Goal: Complete application form

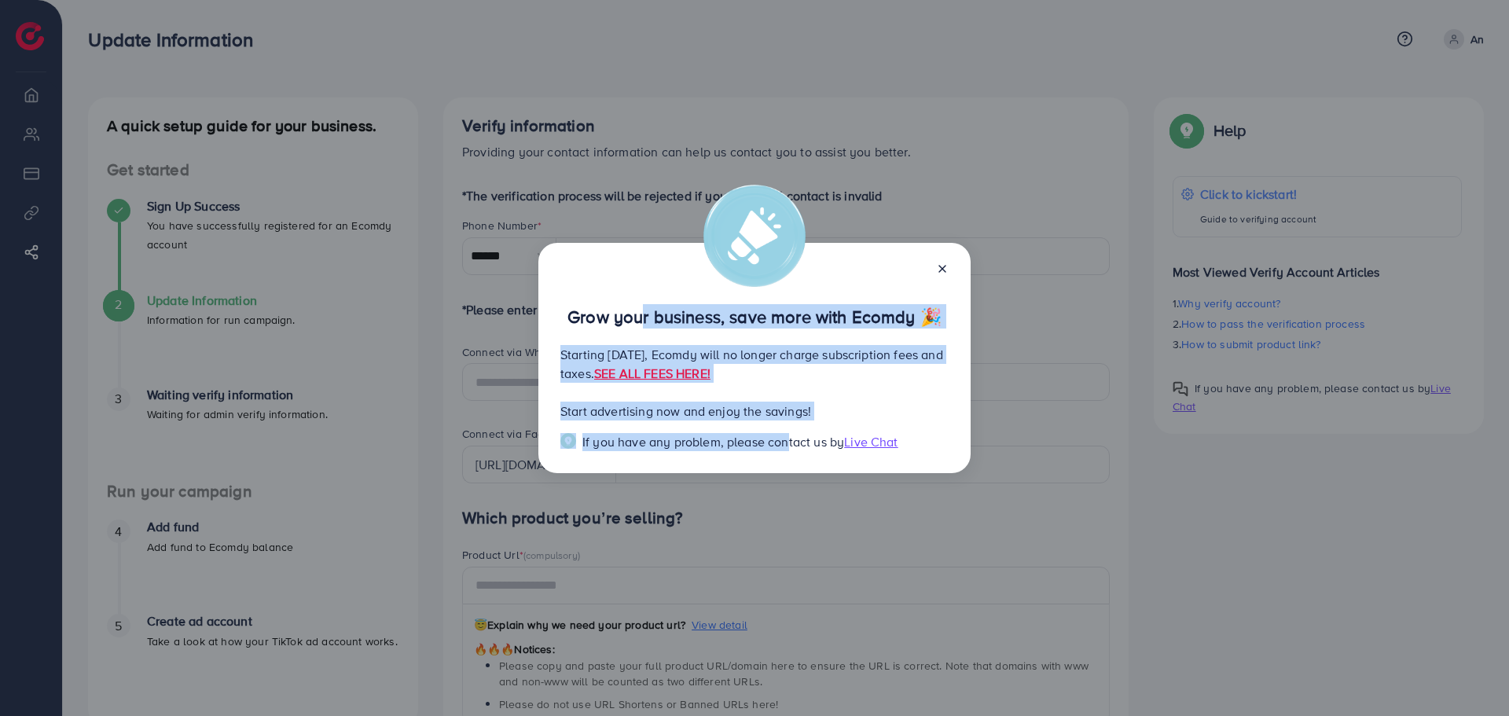
drag, startPoint x: 641, startPoint y: 315, endPoint x: 780, endPoint y: 446, distance: 190.1
click at [780, 446] on div "Grow your business, save more with Ecomdy 🎉 Starting [DATE], Ecomdy will no lon…" at bounding box center [754, 358] width 432 height 231
click at [780, 446] on span "If you have any problem, please contact us by" at bounding box center [713, 441] width 262 height 17
drag, startPoint x: 569, startPoint y: 317, endPoint x: 821, endPoint y: 446, distance: 283.3
click at [821, 446] on div "Grow your business, save more with Ecomdy 🎉 Starting [DATE], Ecomdy will no lon…" at bounding box center [754, 358] width 432 height 231
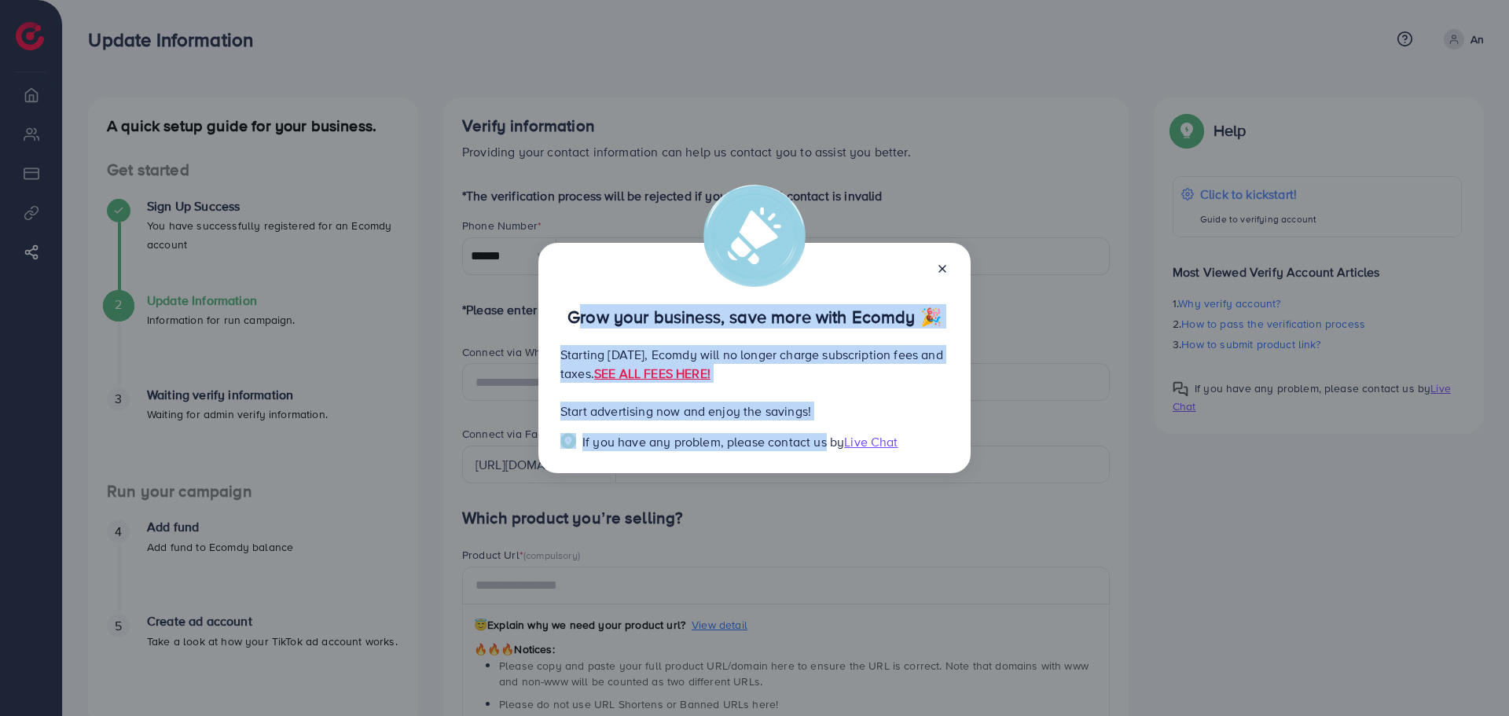
click at [821, 446] on span "If you have any problem, please contact us by" at bounding box center [713, 441] width 262 height 17
drag, startPoint x: 821, startPoint y: 446, endPoint x: 567, endPoint y: 309, distance: 288.3
click at [567, 309] on div "Grow your business, save more with Ecomdy 🎉 Starting [DATE], Ecomdy will no lon…" at bounding box center [754, 358] width 432 height 231
click at [567, 309] on p "Grow your business, save more with Ecomdy 🎉" at bounding box center [754, 316] width 388 height 19
drag, startPoint x: 567, startPoint y: 309, endPoint x: 795, endPoint y: 457, distance: 271.6
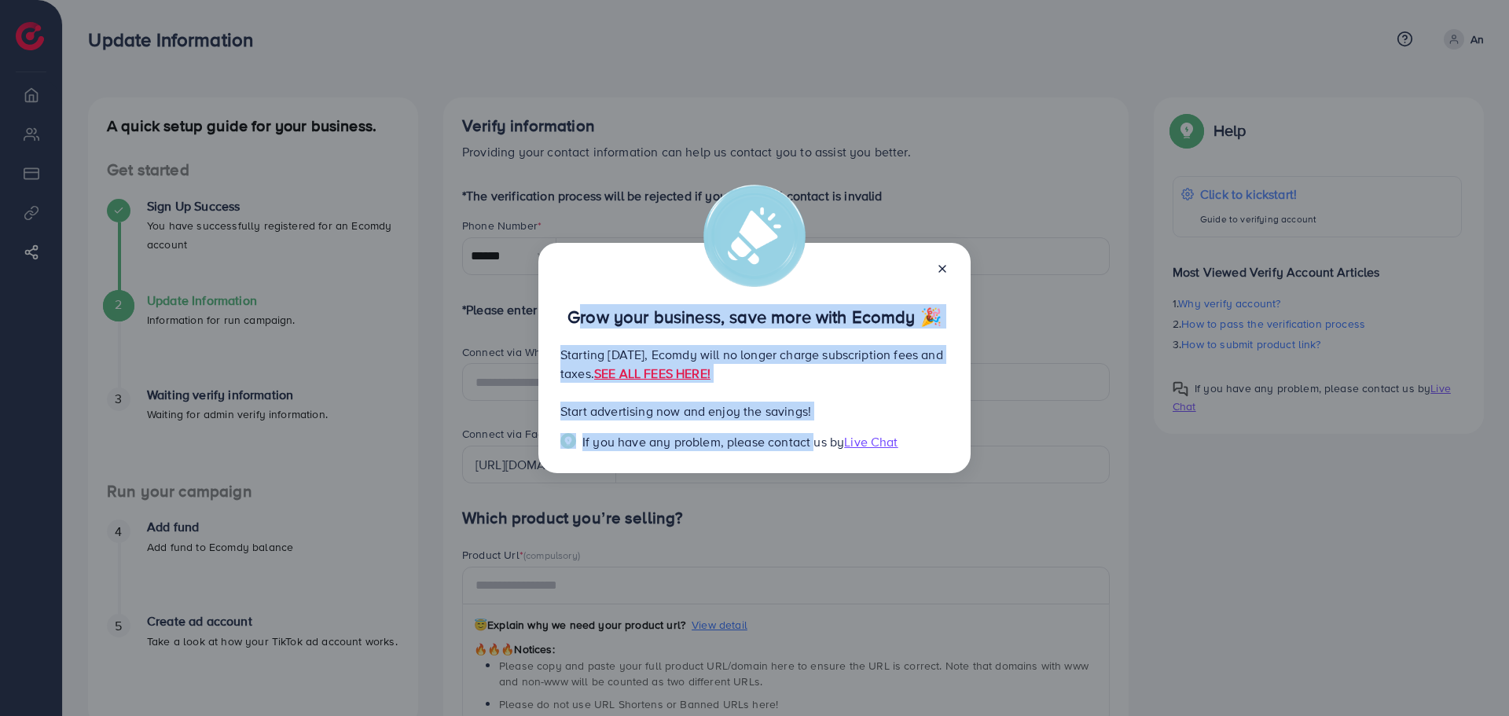
click at [795, 457] on div "Grow your business, save more with Ecomdy 🎉 Starting [DATE], Ecomdy will no lon…" at bounding box center [754, 358] width 432 height 231
click at [793, 442] on span "If you have any problem, please contact us by" at bounding box center [713, 441] width 262 height 17
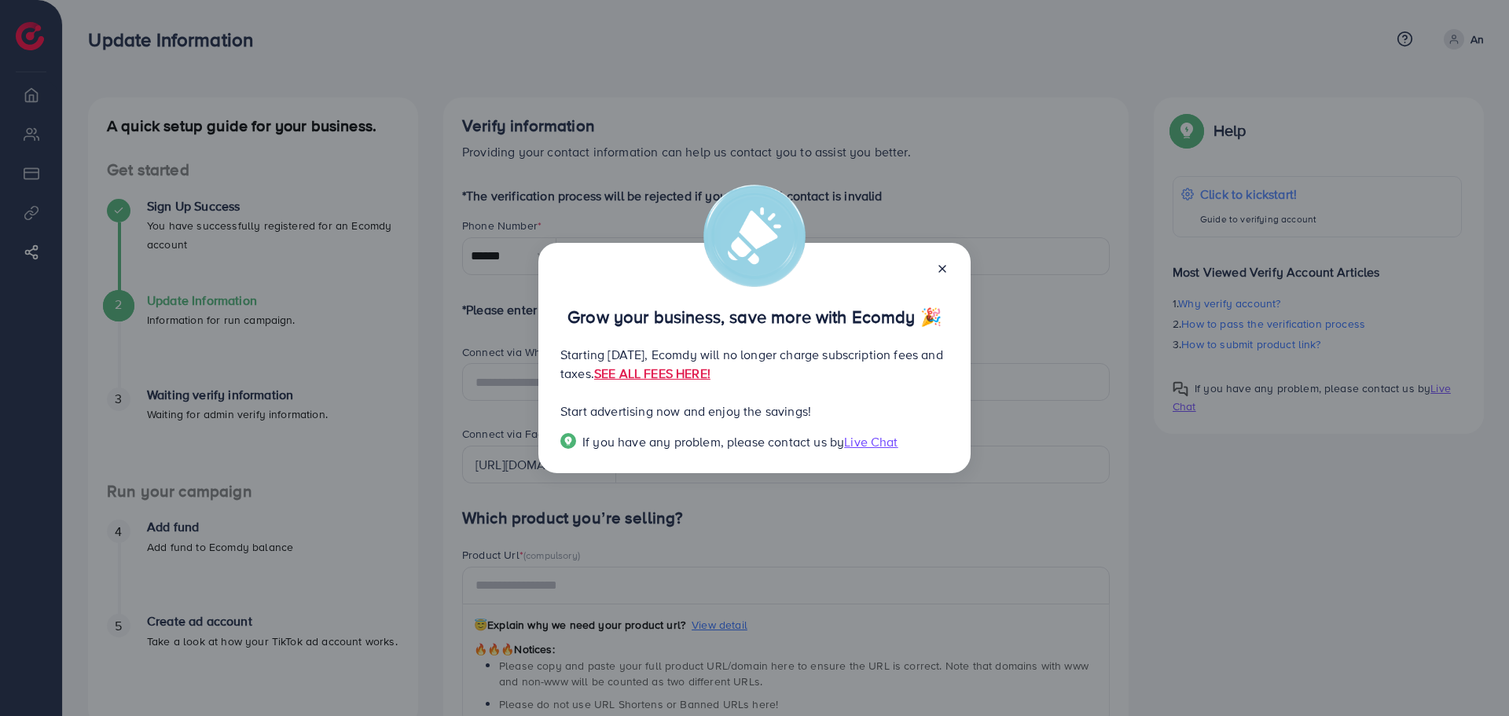
click at [946, 270] on icon at bounding box center [942, 268] width 13 height 13
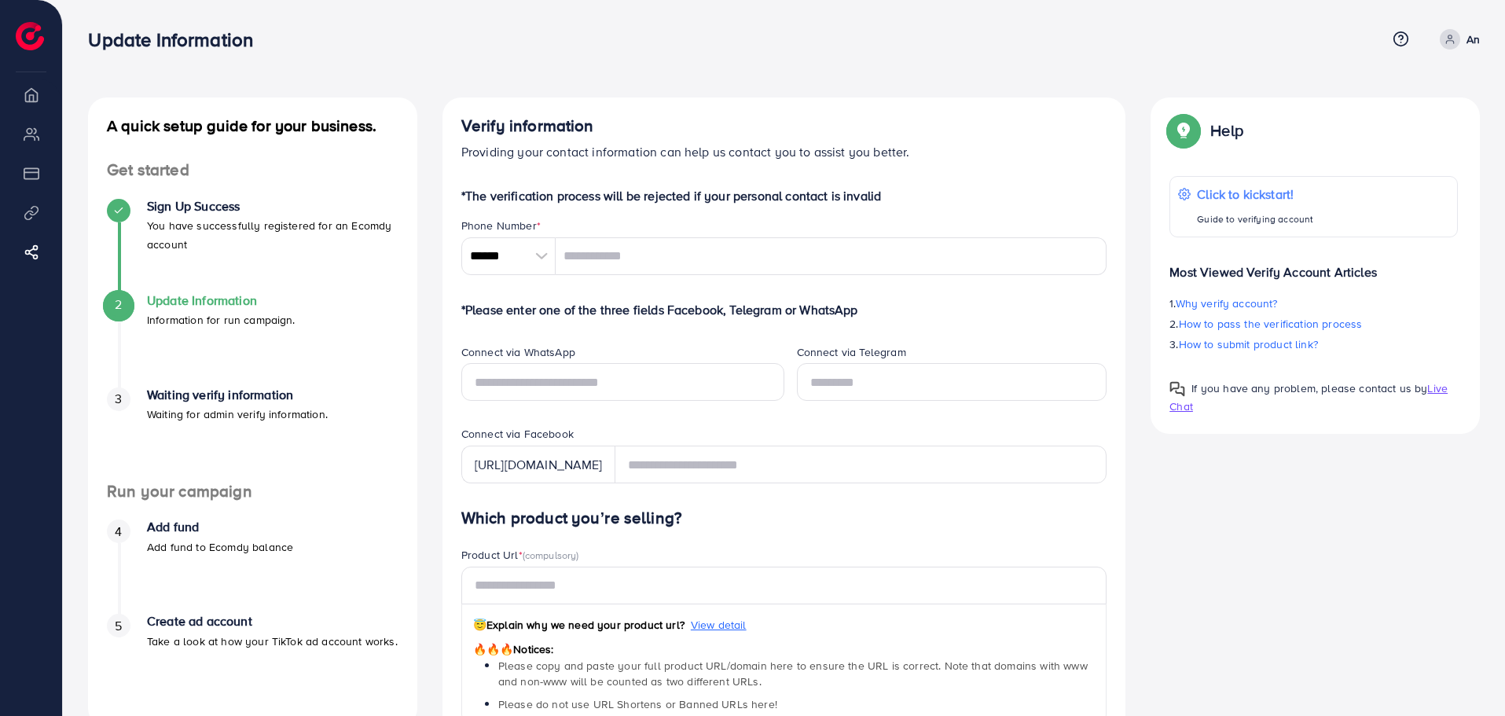
click at [426, 373] on div "A quick setup guide for your business. Get started Sign Up Success You have suc…" at bounding box center [252, 661] width 354 height 1128
click at [1289, 450] on div "A quick setup guide for your business. Get started Sign Up Success You have suc…" at bounding box center [783, 661] width 1417 height 1128
click at [1240, 190] on p "Click to kickstart!" at bounding box center [1255, 194] width 118 height 19
click at [619, 259] on input "tel" at bounding box center [832, 256] width 552 height 38
type input "**********"
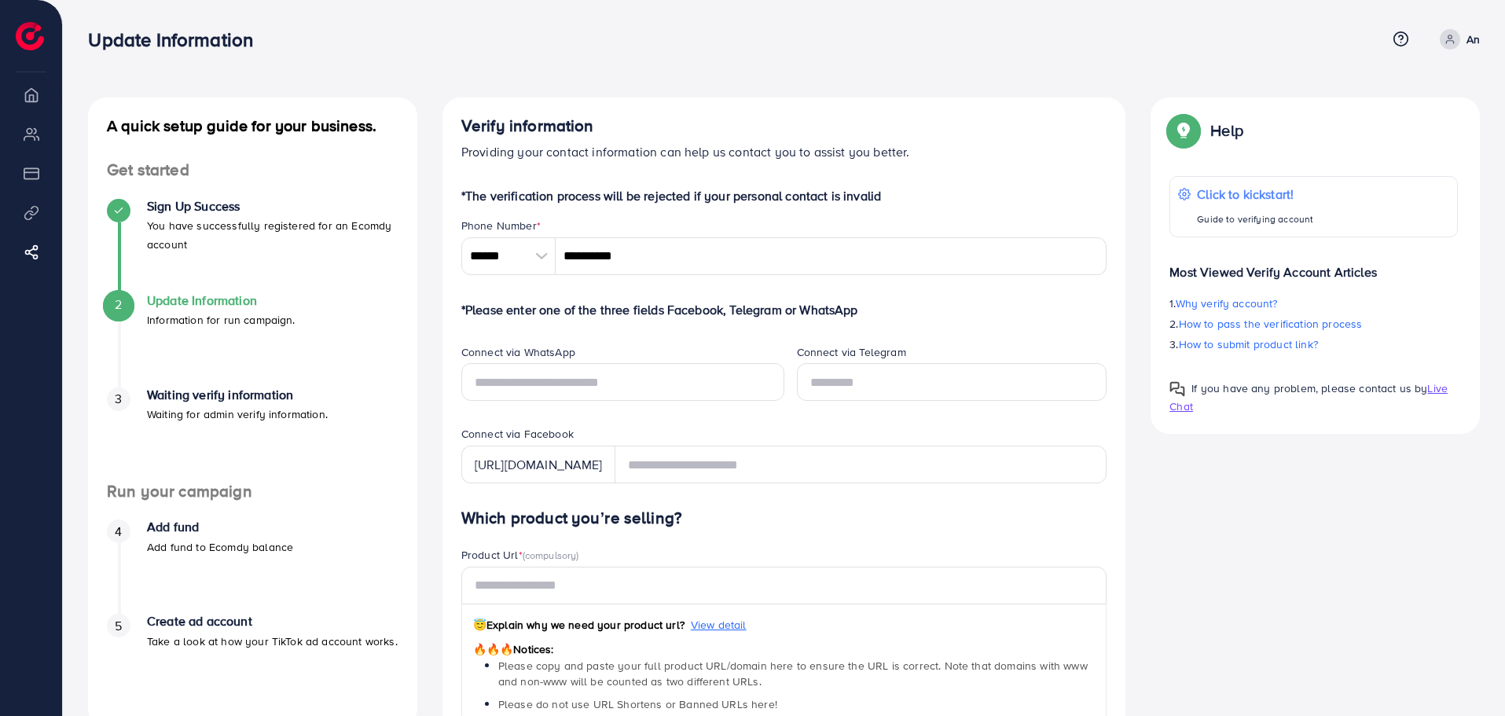
click at [765, 211] on form "*The verification process will be rejected if your personal contact is invalid …" at bounding box center [784, 696] width 646 height 1020
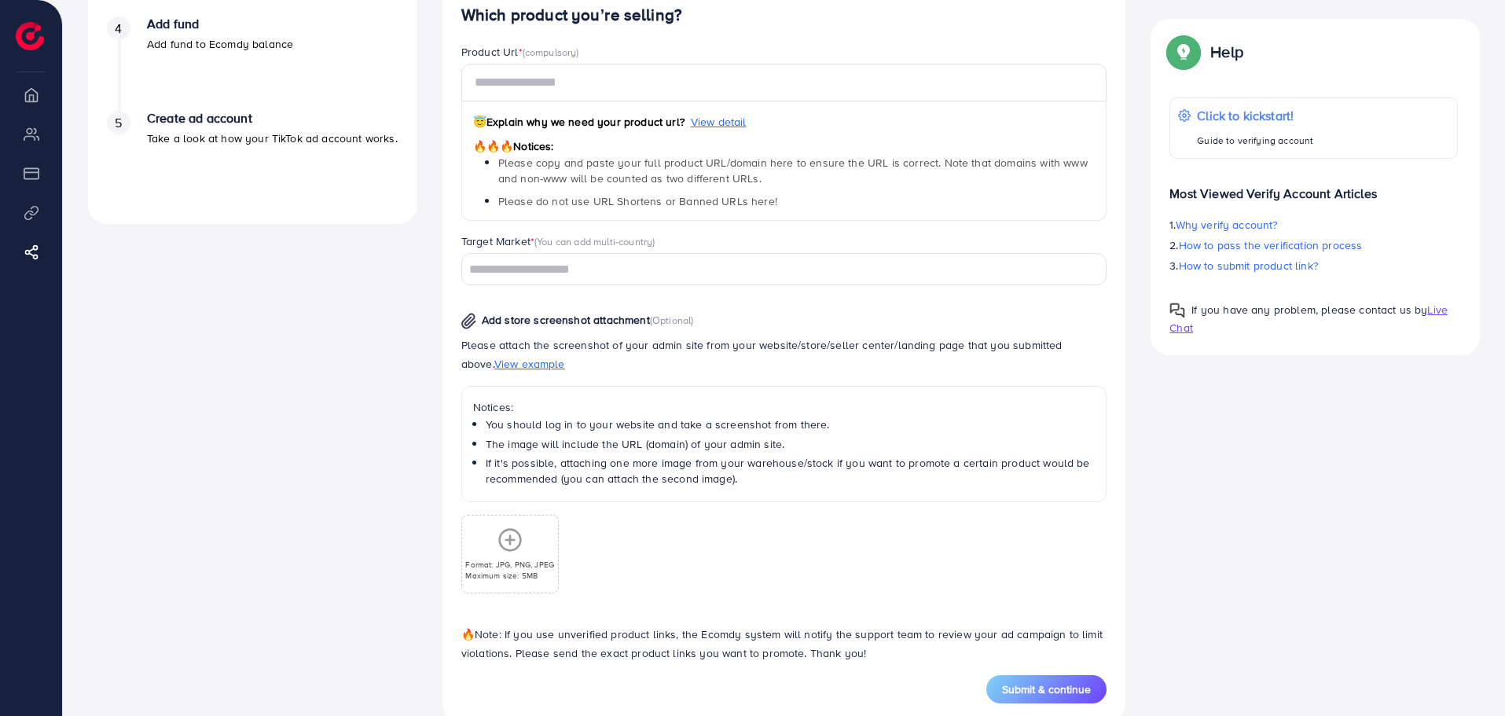
scroll to position [534, 0]
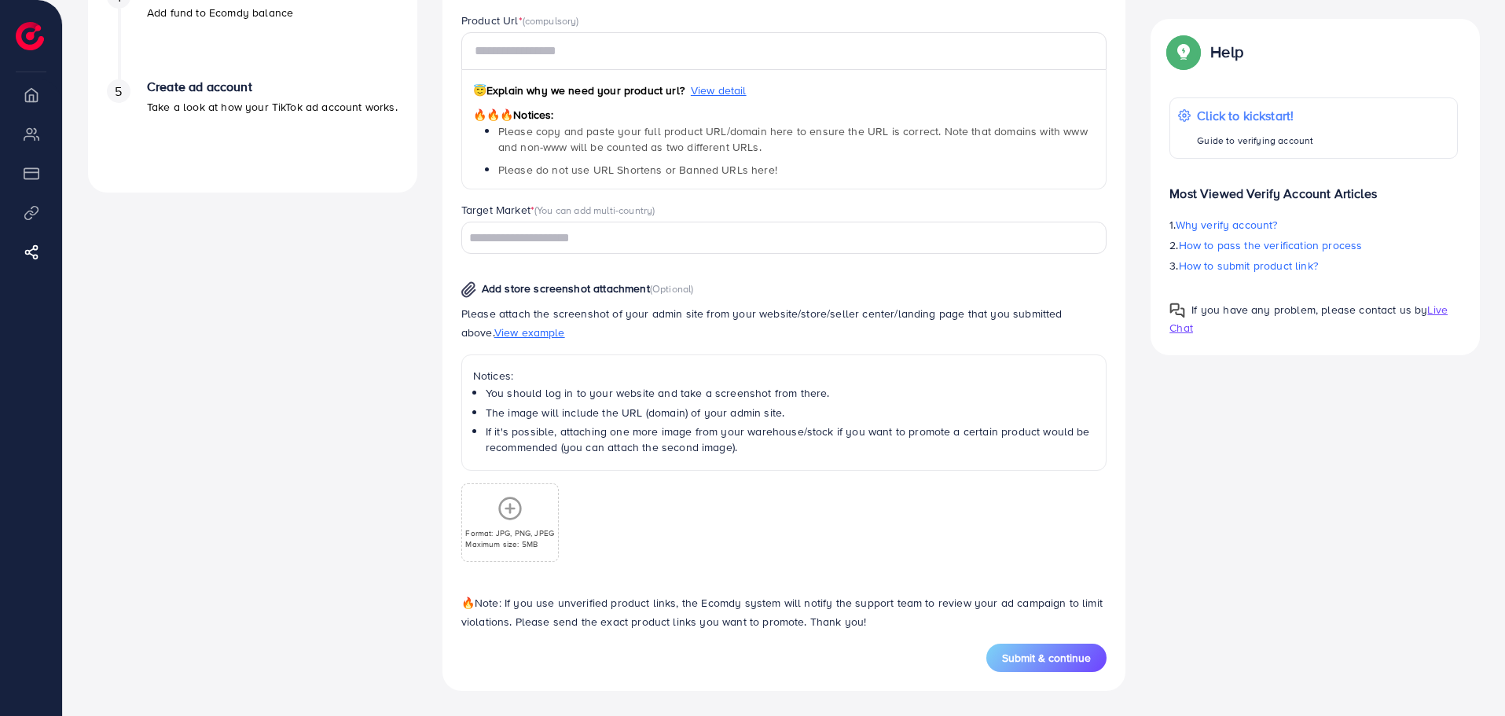
click at [602, 233] on input "Search for option" at bounding box center [775, 238] width 623 height 24
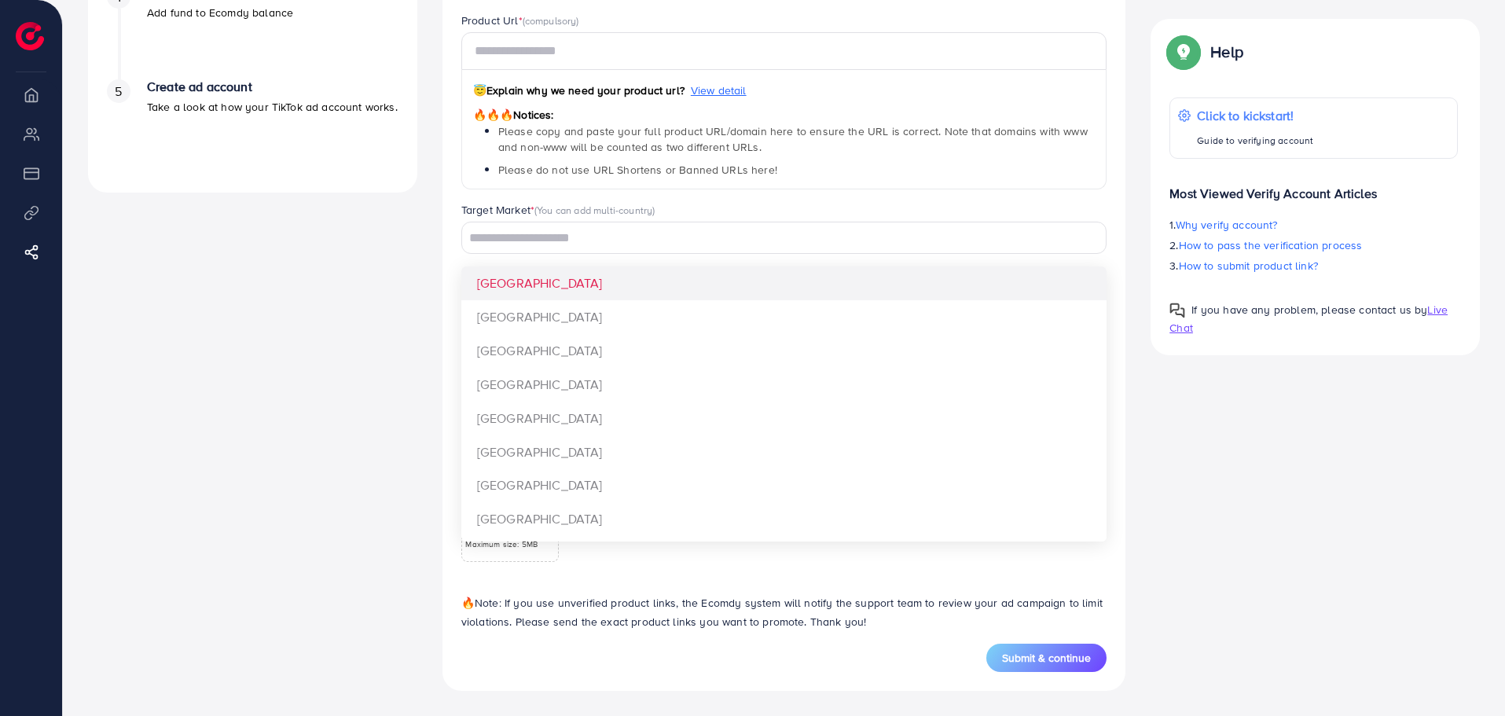
click at [393, 278] on div "A quick setup guide for your business. Get started Sign Up Success You have suc…" at bounding box center [252, 127] width 354 height 1128
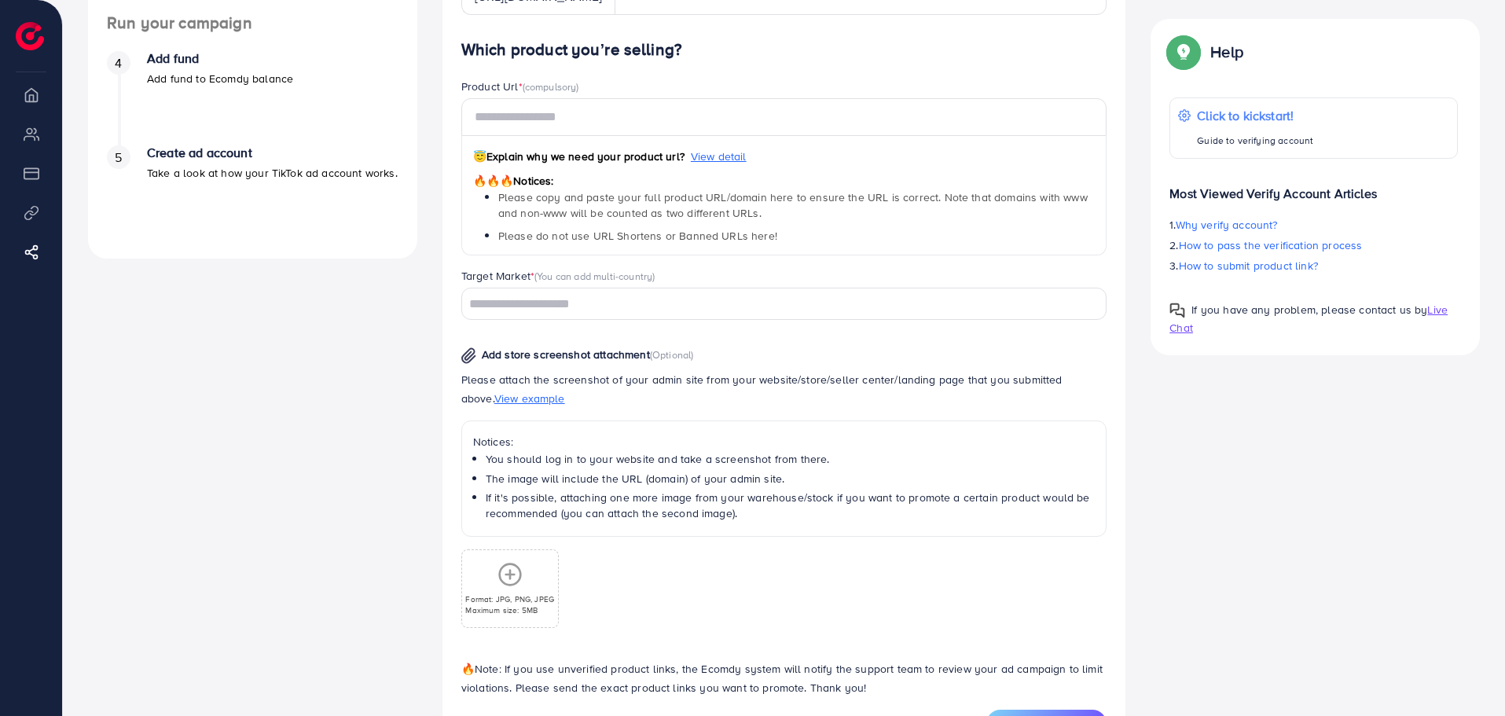
scroll to position [377, 0]
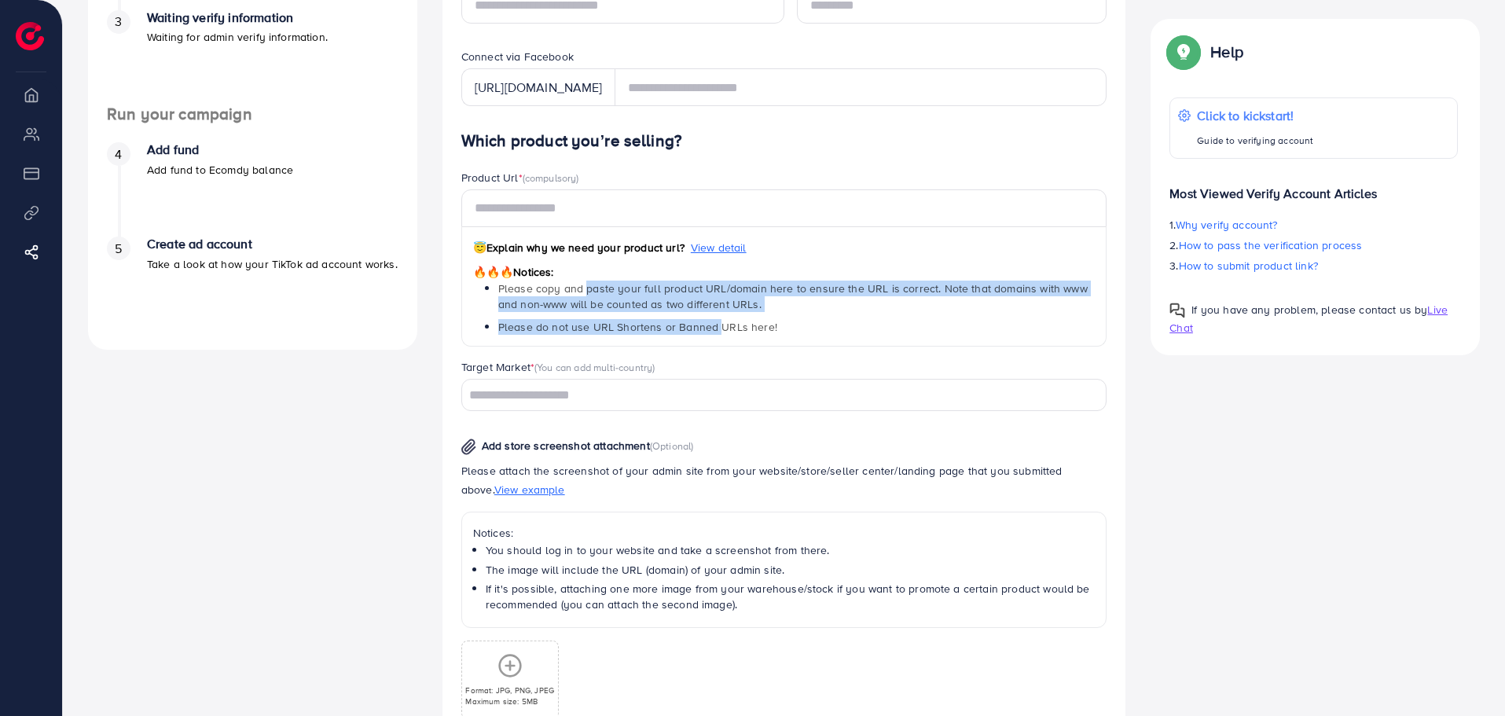
drag, startPoint x: 587, startPoint y: 285, endPoint x: 718, endPoint y: 329, distance: 138.4
click at [718, 329] on ul "Please copy and paste your full product URL/domain here to ensure the URL is co…" at bounding box center [796, 308] width 597 height 54
click at [718, 329] on span "Please do not use URL Shortens or Banned URLs here!" at bounding box center [637, 327] width 279 height 16
drag, startPoint x: 545, startPoint y: 248, endPoint x: 645, endPoint y: 323, distance: 125.3
click at [645, 323] on div "😇 Explain why we need your product url? View detail 🔥🔥🔥 Notices: Please copy an…" at bounding box center [784, 286] width 646 height 119
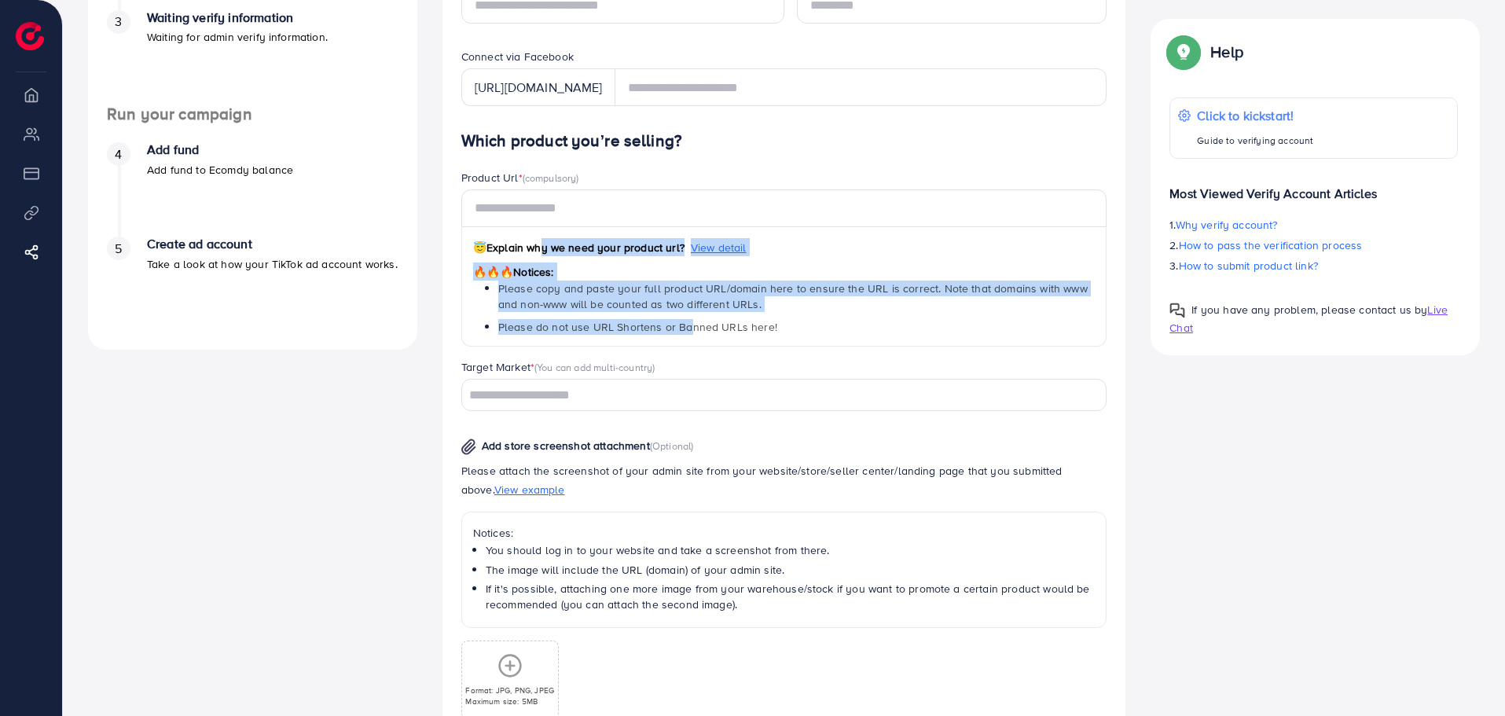
drag, startPoint x: 689, startPoint y: 327, endPoint x: 538, endPoint y: 253, distance: 168.0
click at [538, 253] on div "😇 Explain why we need your product url? View detail 🔥🔥🔥 Notices: Please copy an…" at bounding box center [784, 286] width 646 height 119
click at [538, 253] on span "😇 Explain why we need your product url?" at bounding box center [578, 248] width 211 height 16
drag, startPoint x: 538, startPoint y: 253, endPoint x: 652, endPoint y: 325, distance: 133.9
click at [652, 325] on div "😇 Explain why we need your product url? View detail 🔥🔥🔥 Notices: Please copy an…" at bounding box center [784, 286] width 646 height 119
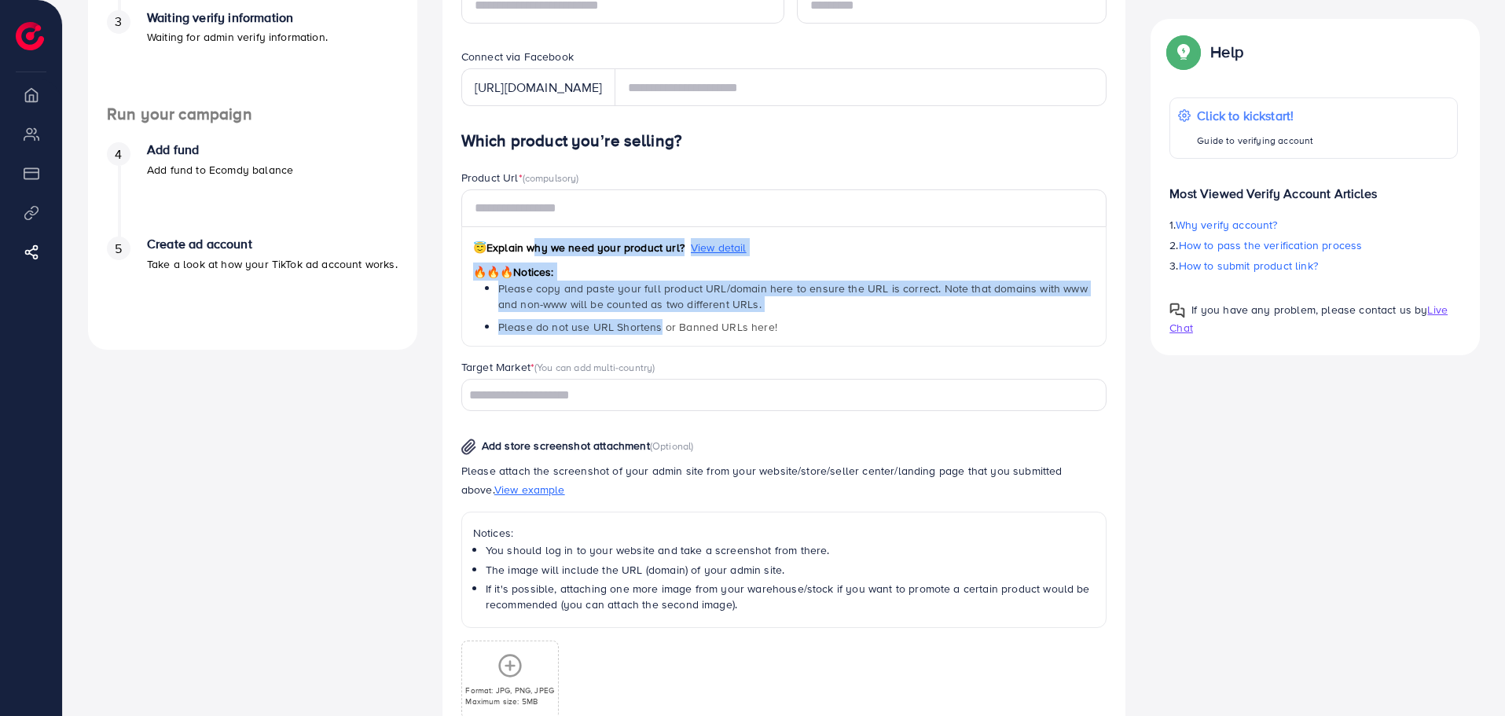
click at [652, 325] on span "Please do not use URL Shortens or Banned URLs here!" at bounding box center [637, 327] width 279 height 16
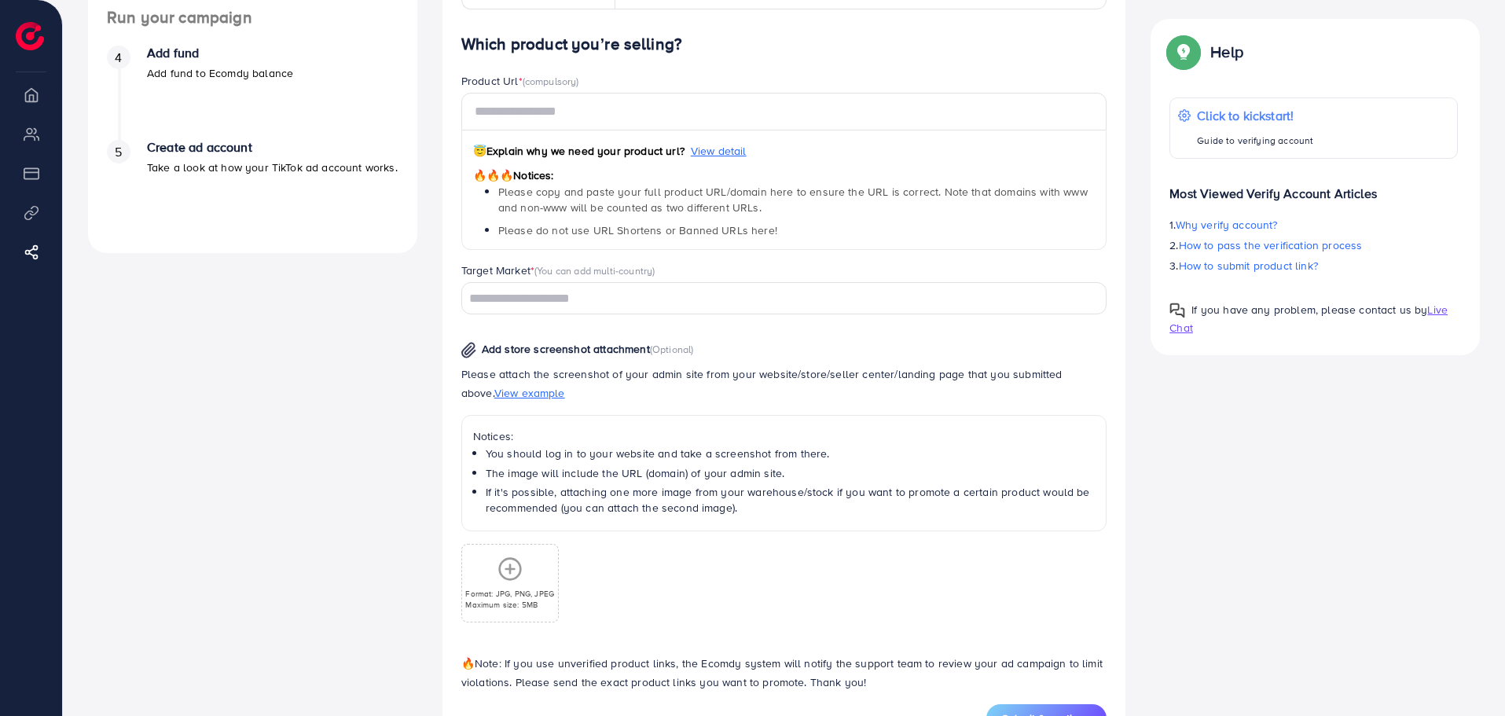
scroll to position [534, 0]
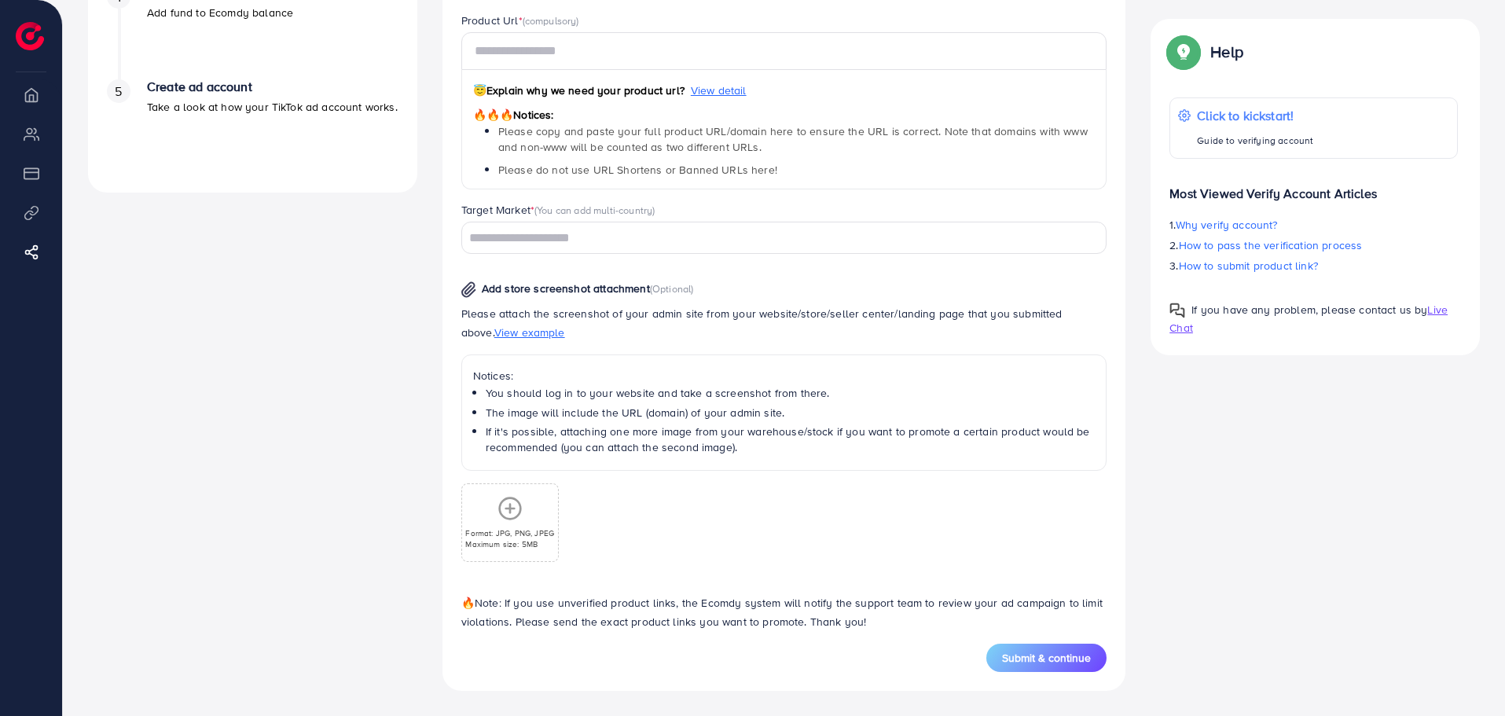
click at [507, 332] on span "View example" at bounding box center [529, 333] width 71 height 16
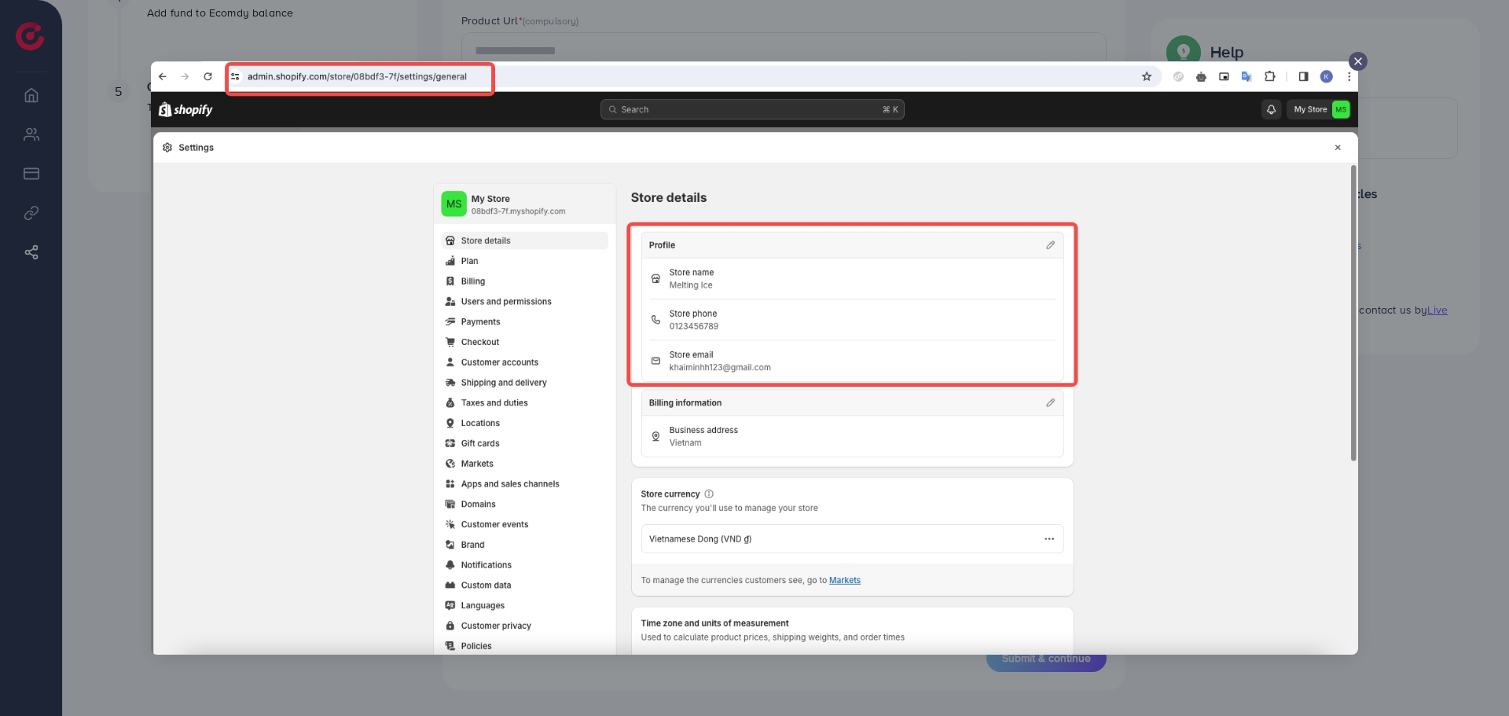
click at [1411, 226] on div at bounding box center [754, 358] width 1509 height 716
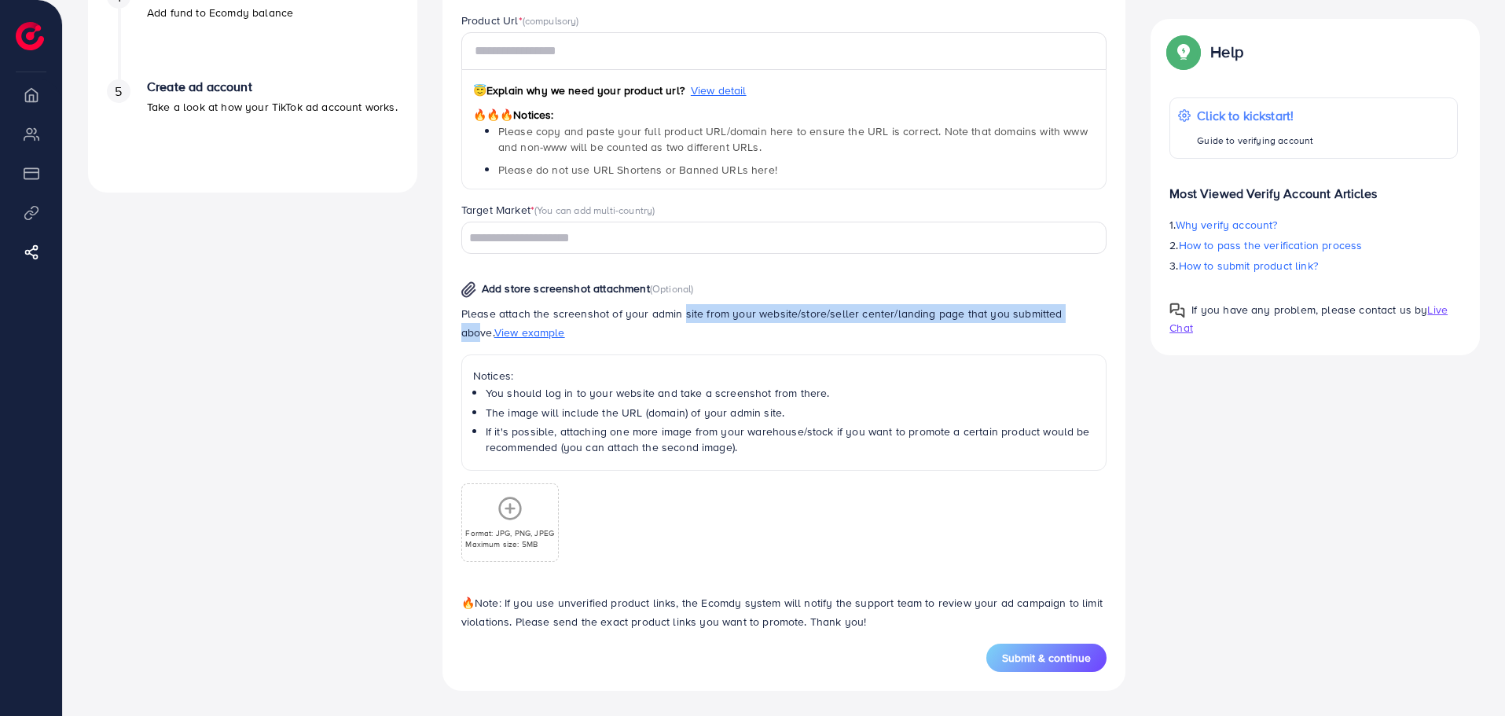
drag, startPoint x: 679, startPoint y: 315, endPoint x: 1063, endPoint y: 312, distance: 384.3
click at [1063, 312] on p "Please attach the screenshot of your admin site from your website/store/seller …" at bounding box center [784, 323] width 646 height 38
click at [913, 314] on p "Please attach the screenshot of your admin site from your website/store/seller …" at bounding box center [784, 323] width 646 height 38
drag, startPoint x: 1035, startPoint y: 315, endPoint x: 541, endPoint y: 294, distance: 494.0
click at [541, 294] on div "Add store screenshot attachment (Optional) Please attach the screenshot of your…" at bounding box center [784, 413] width 671 height 295
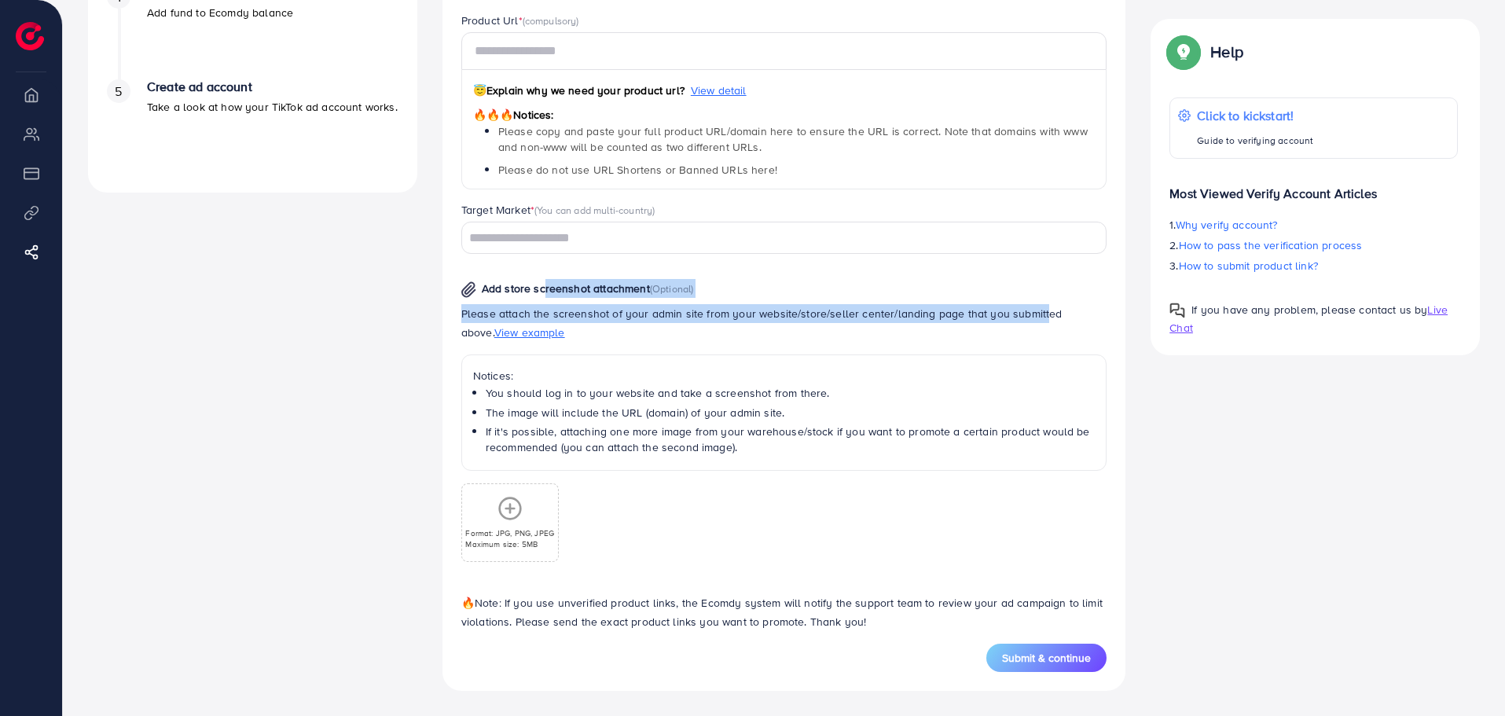
click at [589, 286] on span "Add store screenshot attachment" at bounding box center [566, 289] width 168 height 16
drag, startPoint x: 602, startPoint y: 284, endPoint x: 967, endPoint y: 307, distance: 366.2
click at [967, 307] on div "Add store screenshot attachment (Optional) Please attach the screenshot of your…" at bounding box center [784, 413] width 671 height 295
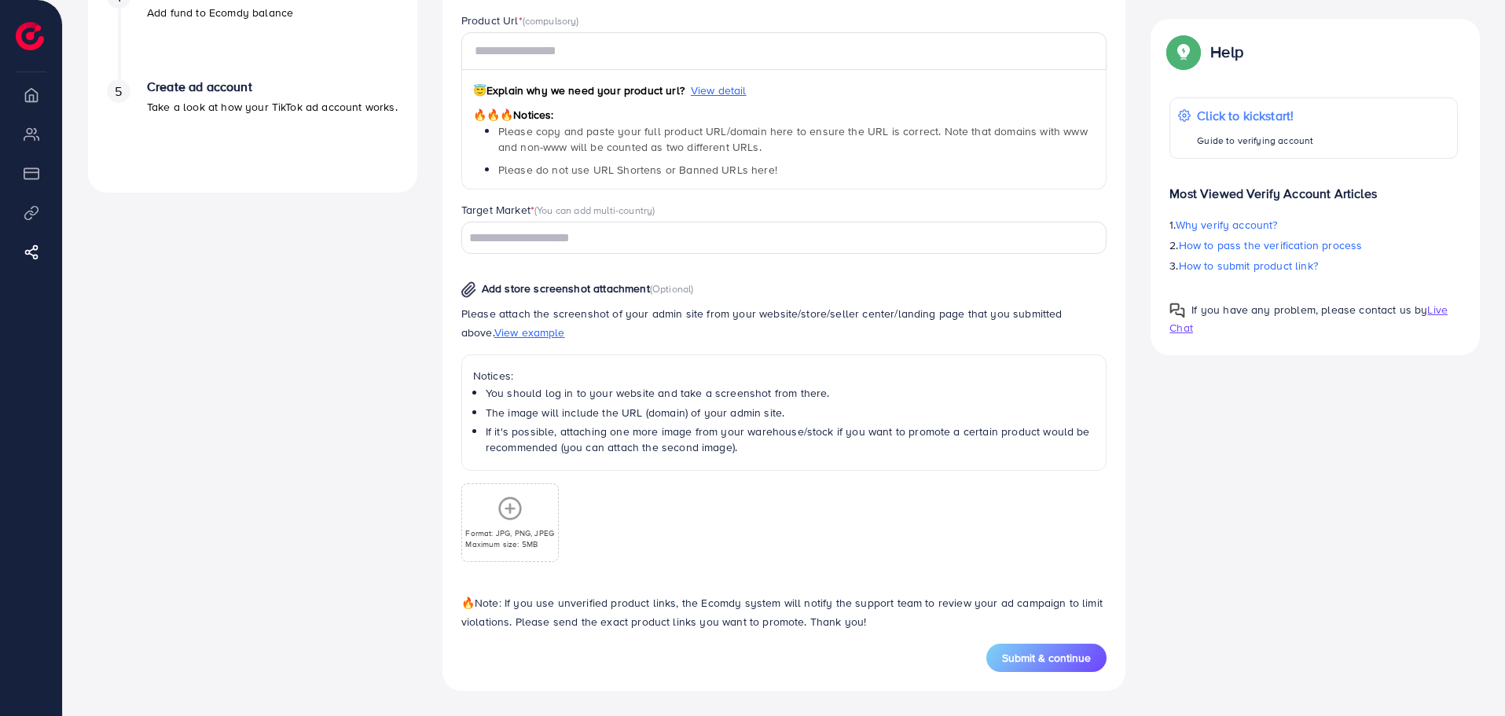
click at [993, 309] on p "Please attach the screenshot of your admin site from your website/store/seller …" at bounding box center [784, 323] width 646 height 38
click at [291, 337] on div "A quick setup guide for your business. Get started Sign Up Success You have suc…" at bounding box center [252, 127] width 354 height 1128
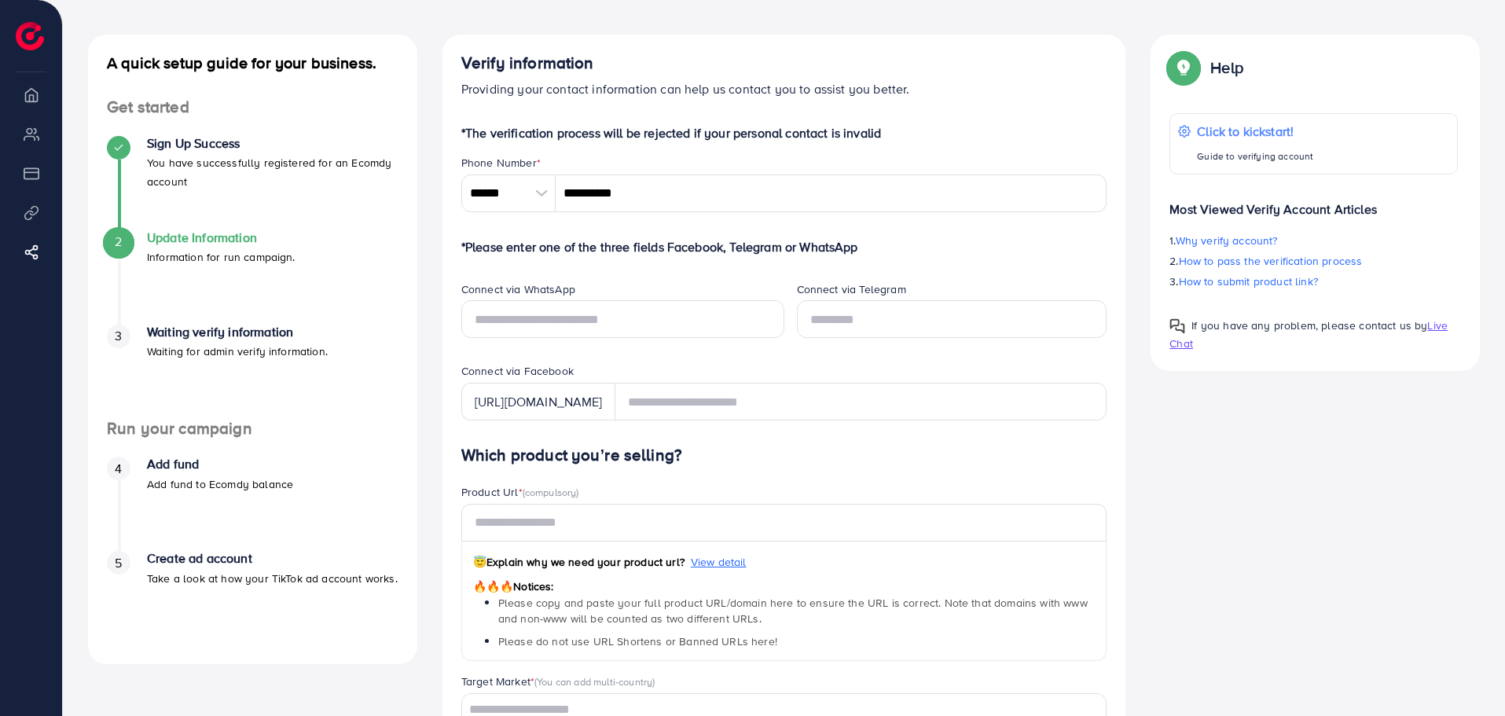
scroll to position [0, 0]
